Goal: Information Seeking & Learning: Learn about a topic

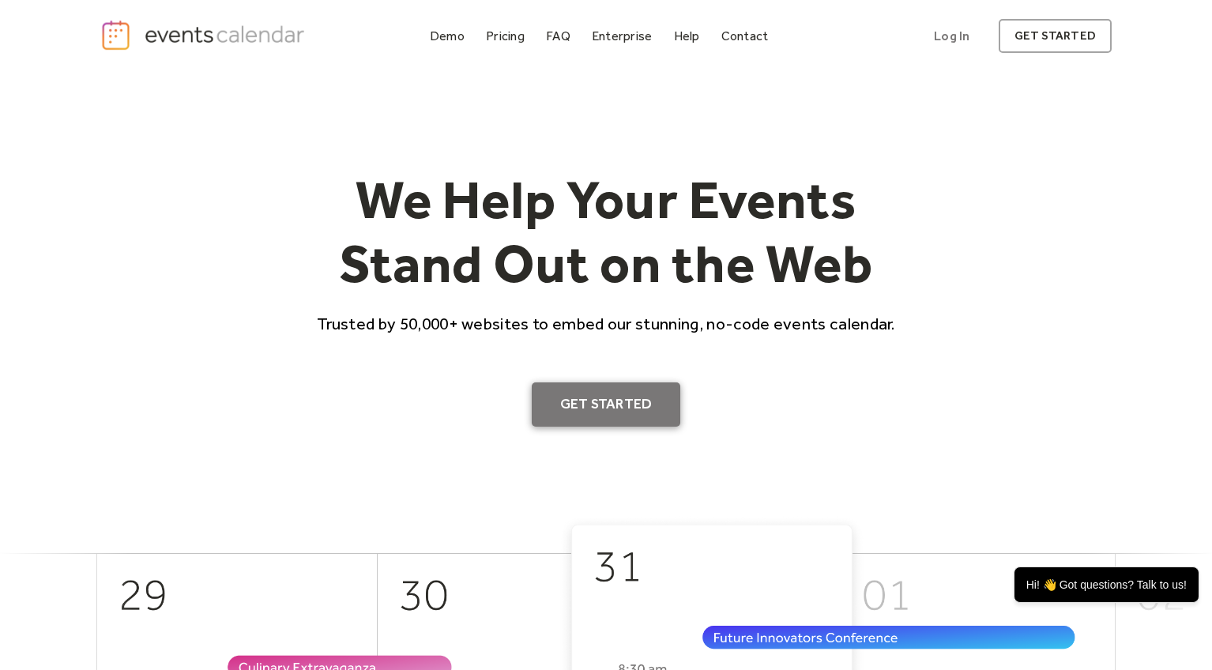
click at [626, 406] on link "Get Started" at bounding box center [606, 405] width 149 height 44
click at [516, 32] on div "Pricing" at bounding box center [505, 36] width 39 height 9
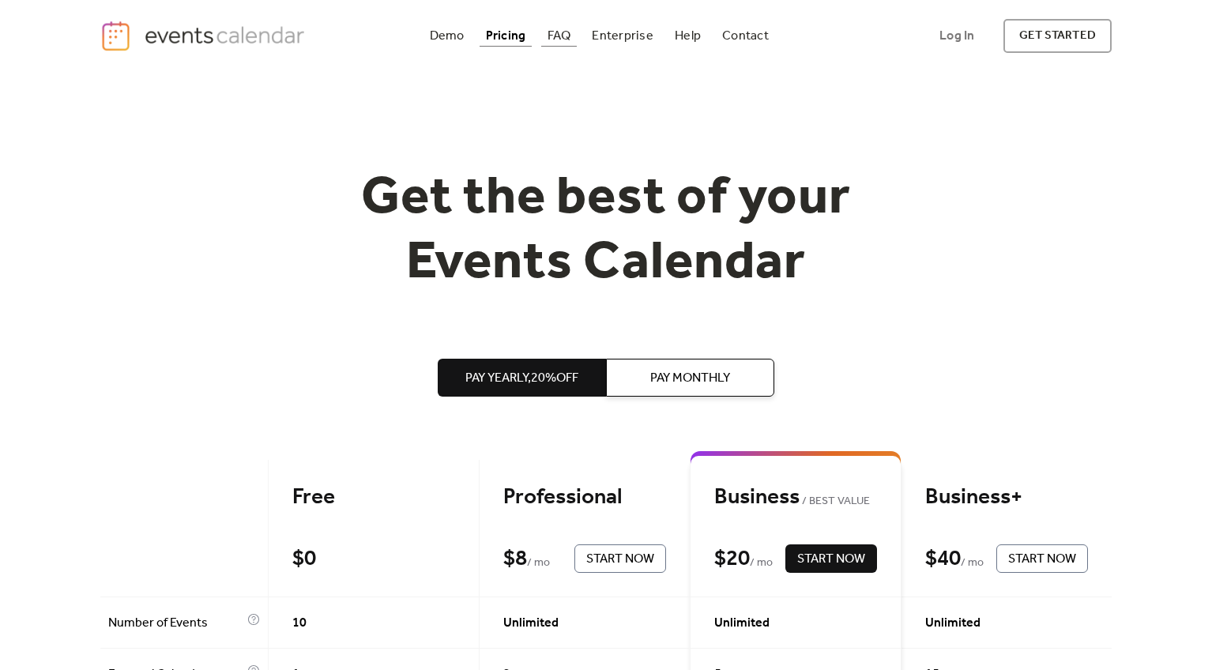
click at [549, 34] on div "FAQ" at bounding box center [560, 36] width 24 height 9
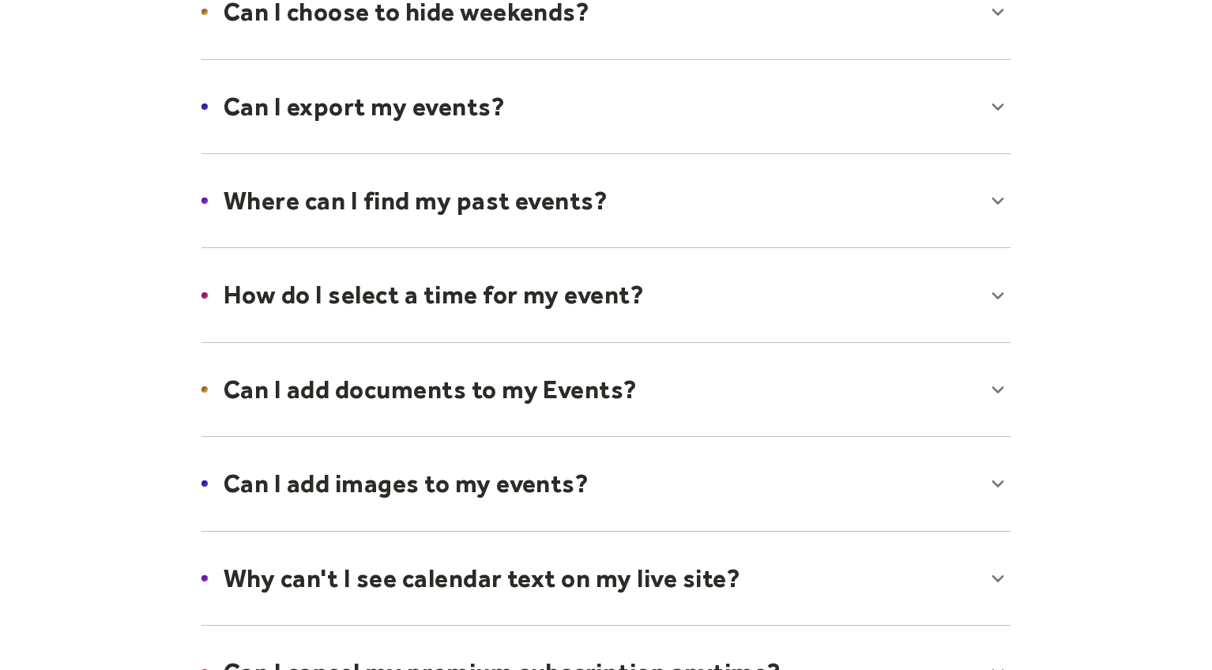
scroll to position [406, 0]
click at [530, 194] on div at bounding box center [606, 200] width 841 height 96
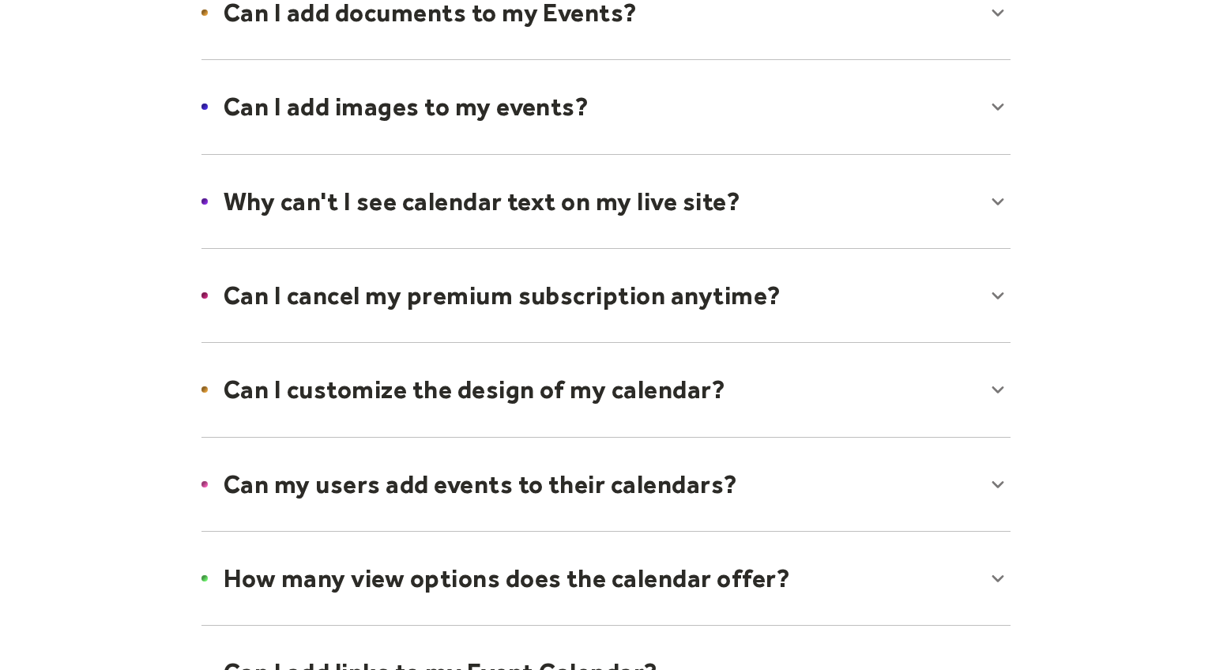
scroll to position [835, 0]
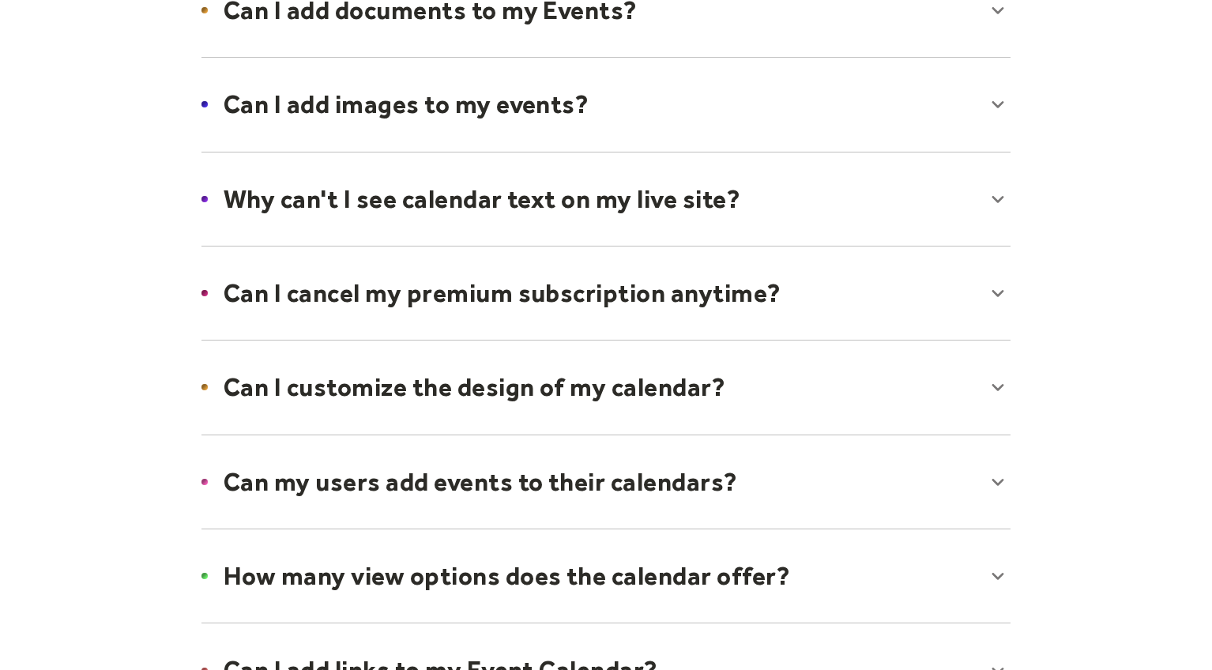
click at [540, 126] on div at bounding box center [606, 104] width 841 height 96
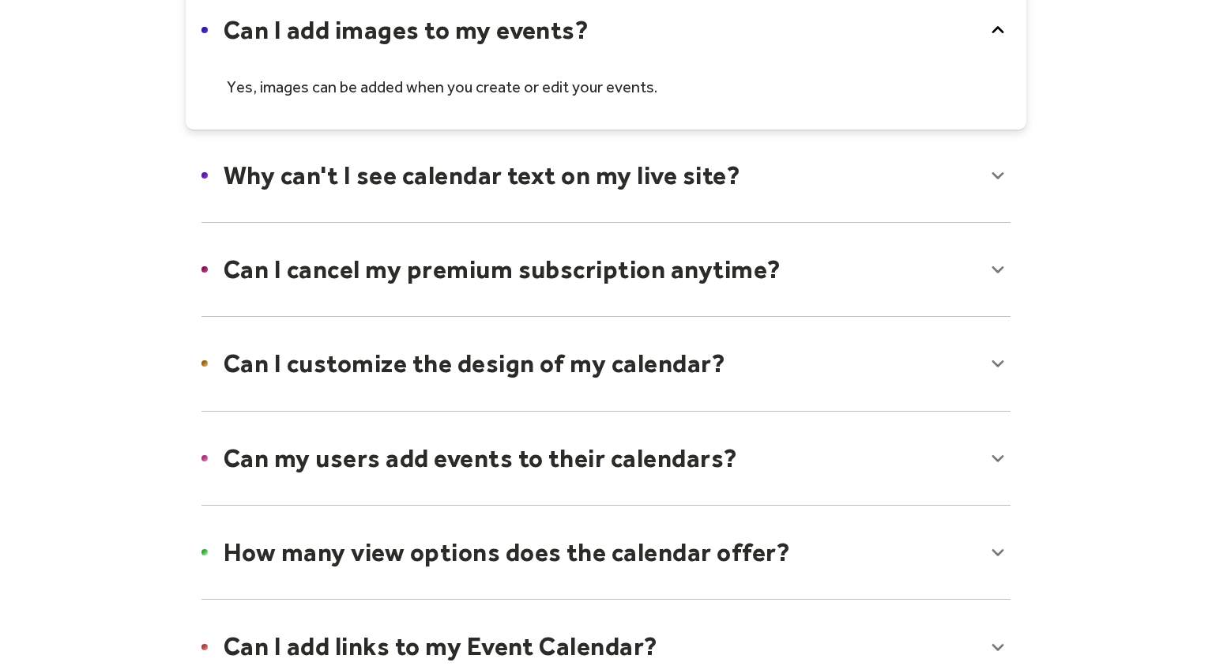
scroll to position [914, 0]
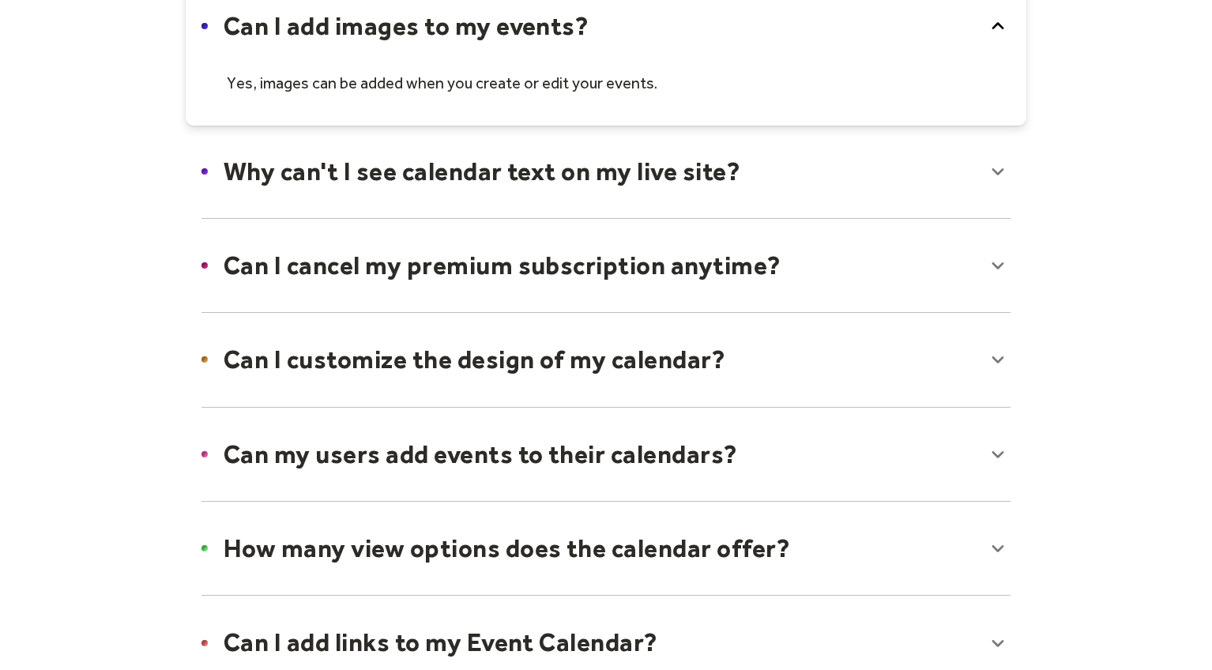
click at [580, 168] on div at bounding box center [606, 171] width 841 height 96
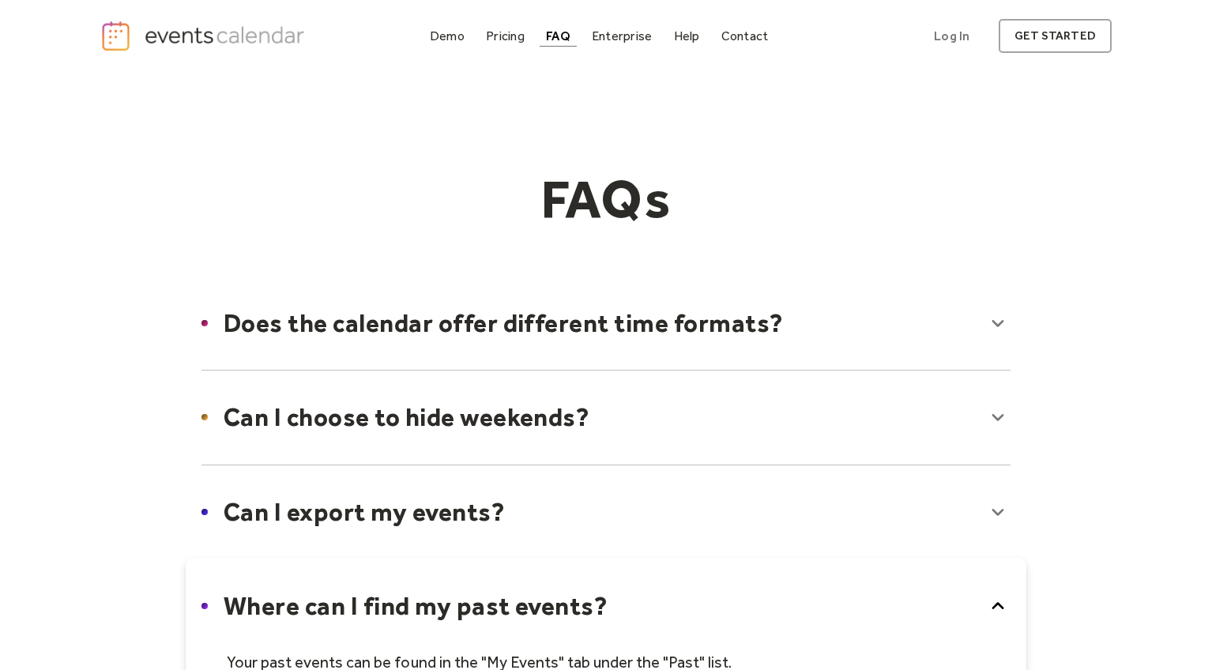
scroll to position [0, 0]
